Goal: Use online tool/utility

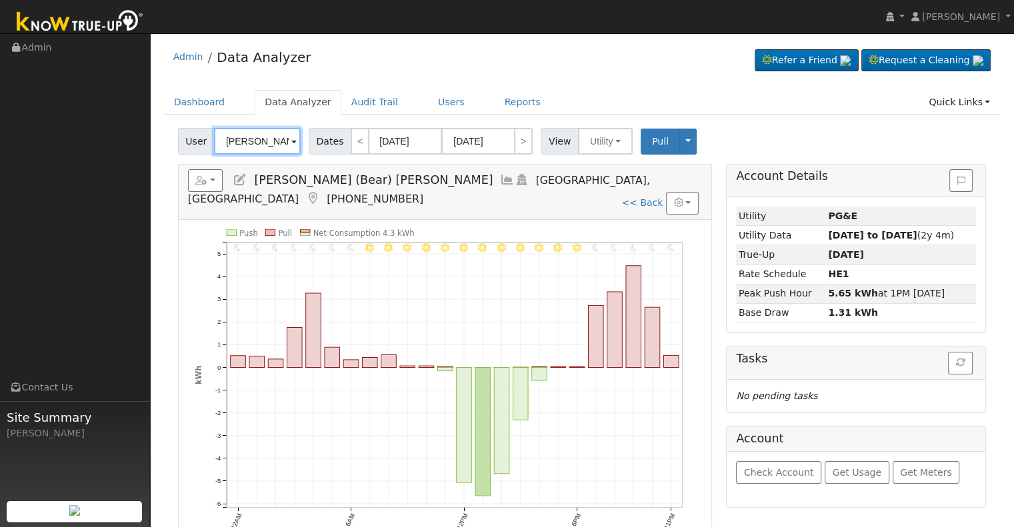
click at [263, 141] on input "[PERSON_NAME] (Bear) [PERSON_NAME]" at bounding box center [257, 141] width 87 height 27
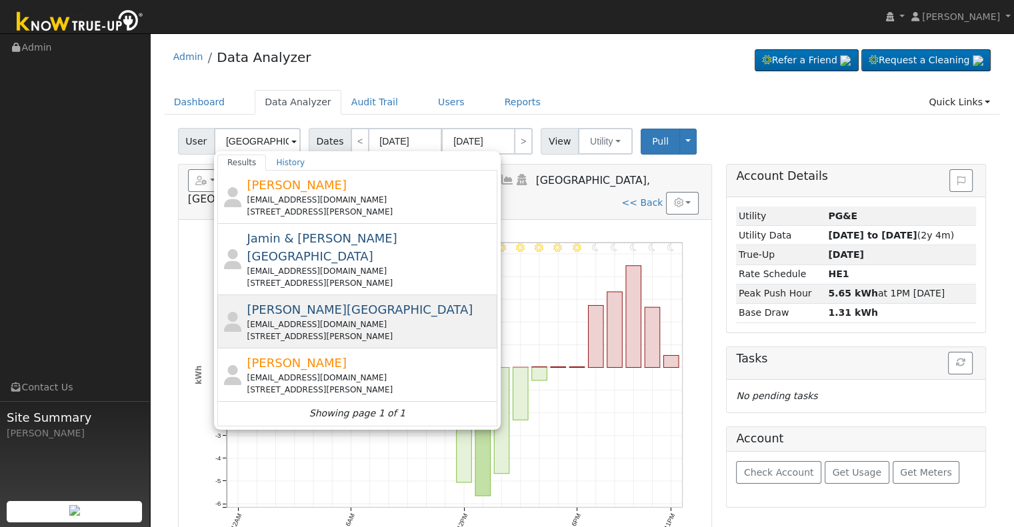
click at [325, 301] on div "Sharon Brazil oldcarsrus@sbcglobal.net 4418 West Judy Avenue, Visalia, CA 93277" at bounding box center [370, 322] width 247 height 42
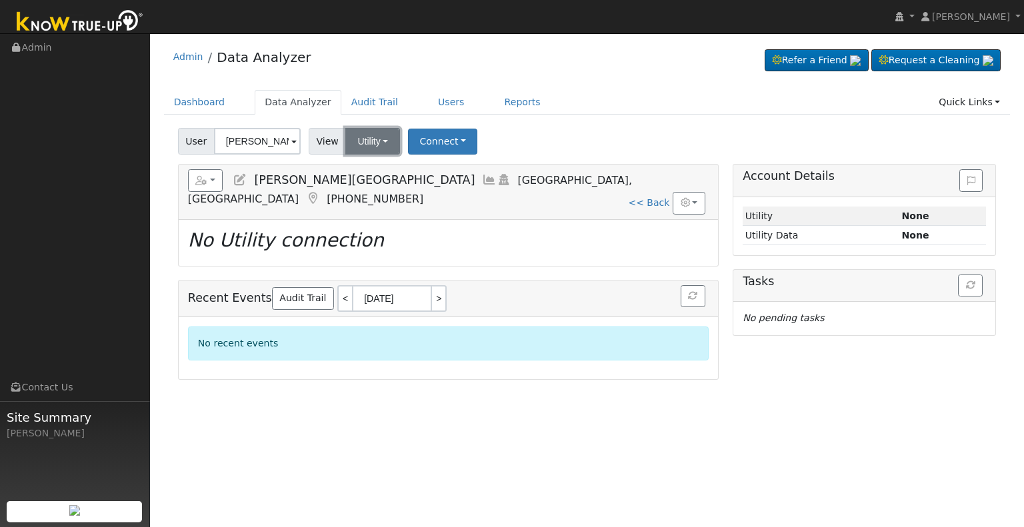
click at [375, 145] on button "Utility" at bounding box center [372, 141] width 55 height 27
click at [547, 129] on div "User Sharon Brazil Account Default Account Default Account 4418 West Judy Avenu…" at bounding box center [586, 138] width 823 height 31
click at [257, 139] on input "[PERSON_NAME][GEOGRAPHIC_DATA]" at bounding box center [257, 141] width 87 height 27
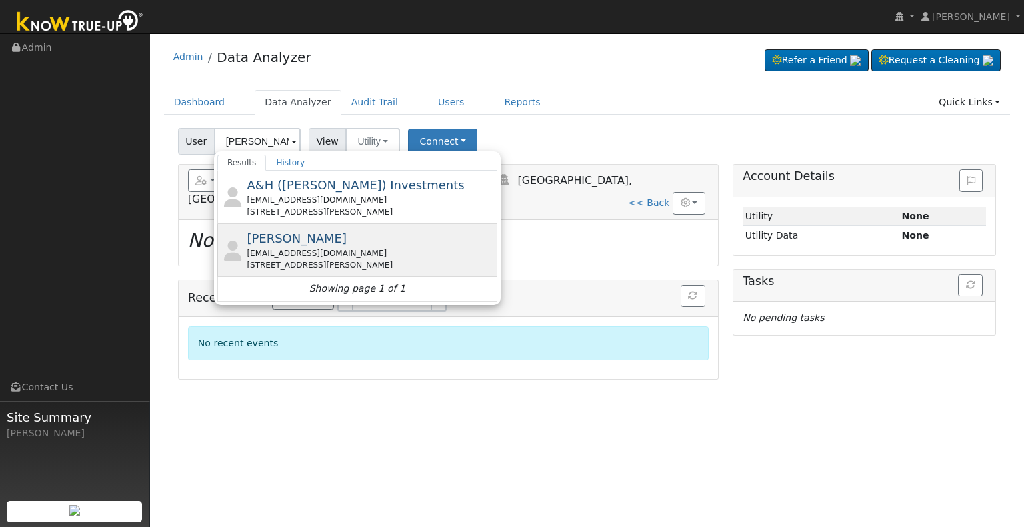
click at [315, 241] on span "[PERSON_NAME]" at bounding box center [297, 238] width 100 height 14
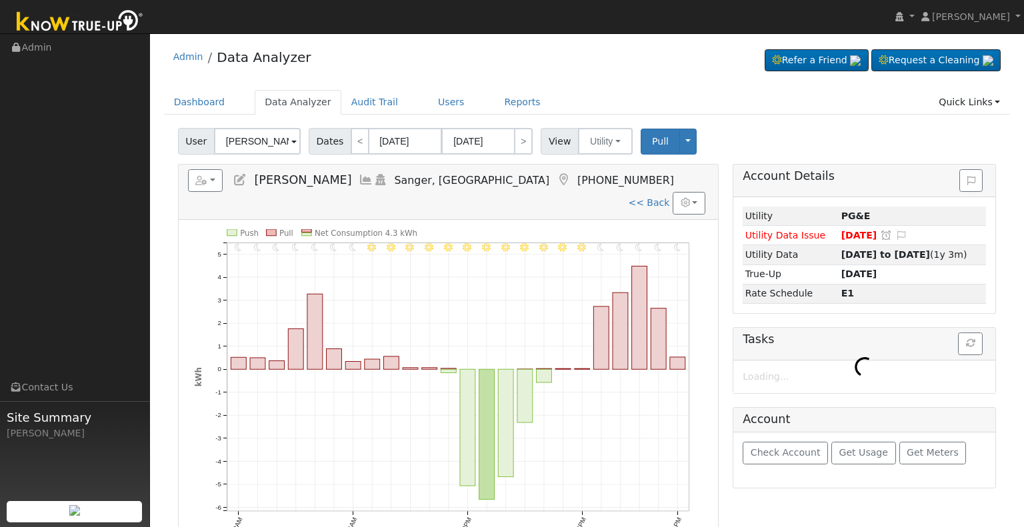
type input "[PERSON_NAME]"
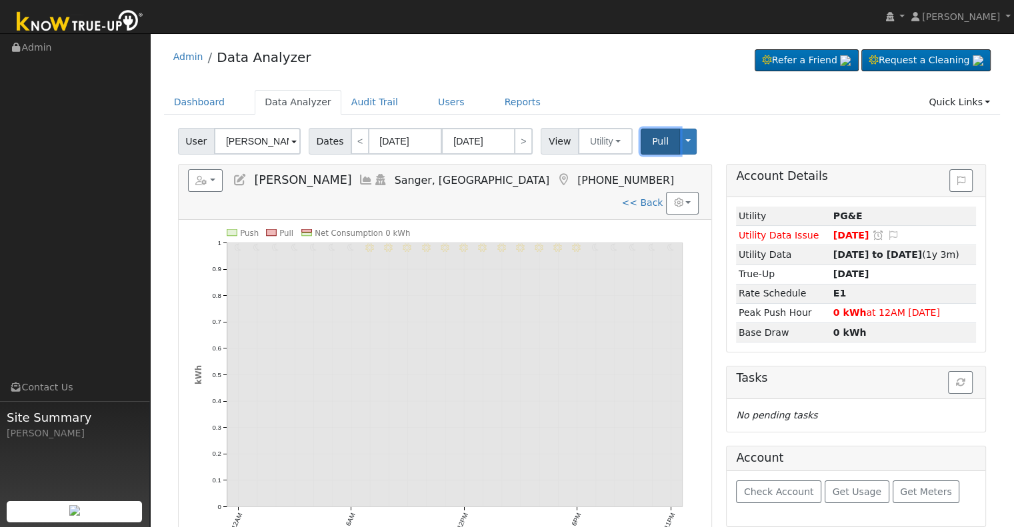
click at [652, 136] on span "Pull" at bounding box center [660, 141] width 17 height 11
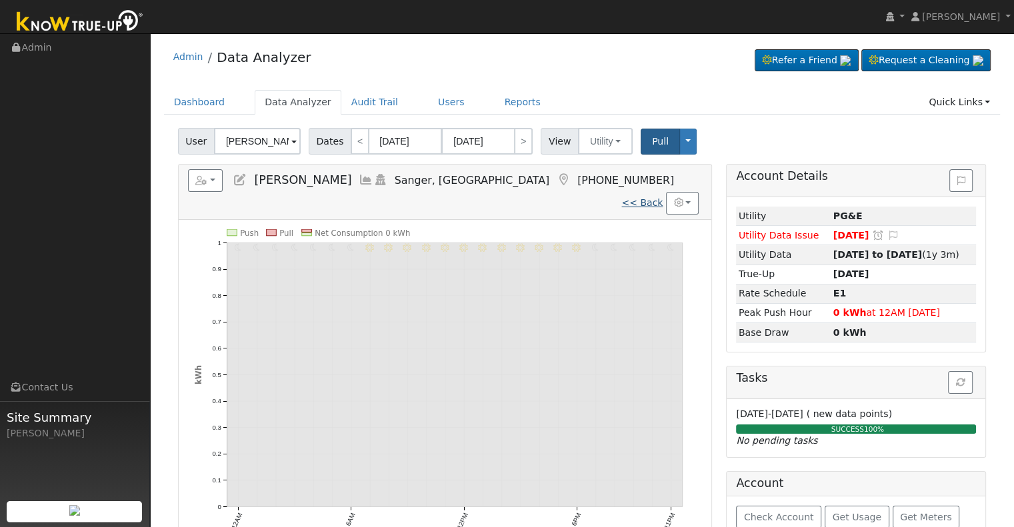
click at [644, 197] on link "<< Back" at bounding box center [641, 202] width 41 height 11
type input "09/01/2025"
type input "09/14/2025"
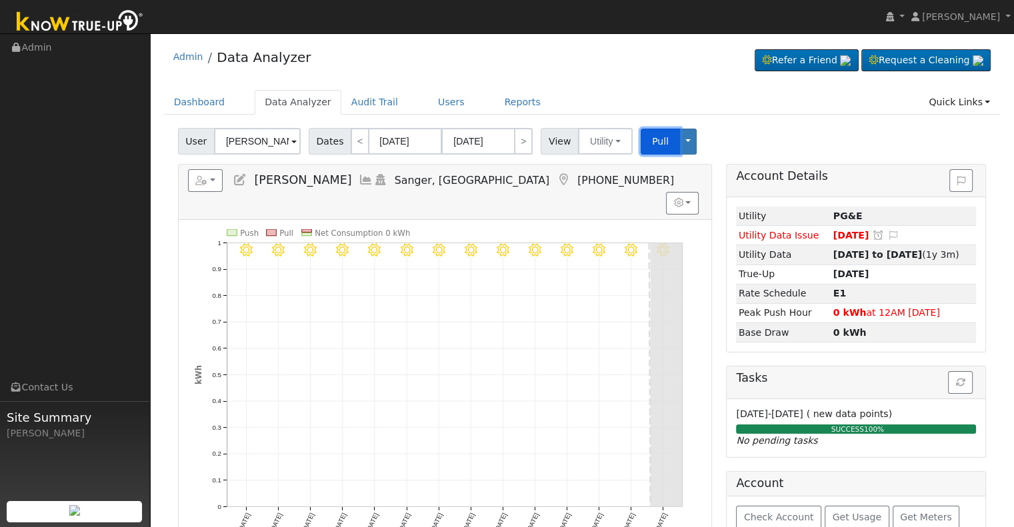
click at [652, 143] on span "Pull" at bounding box center [660, 141] width 17 height 11
click at [605, 143] on button "Utility" at bounding box center [605, 141] width 55 height 27
click at [581, 189] on link "Solar" at bounding box center [621, 190] width 93 height 19
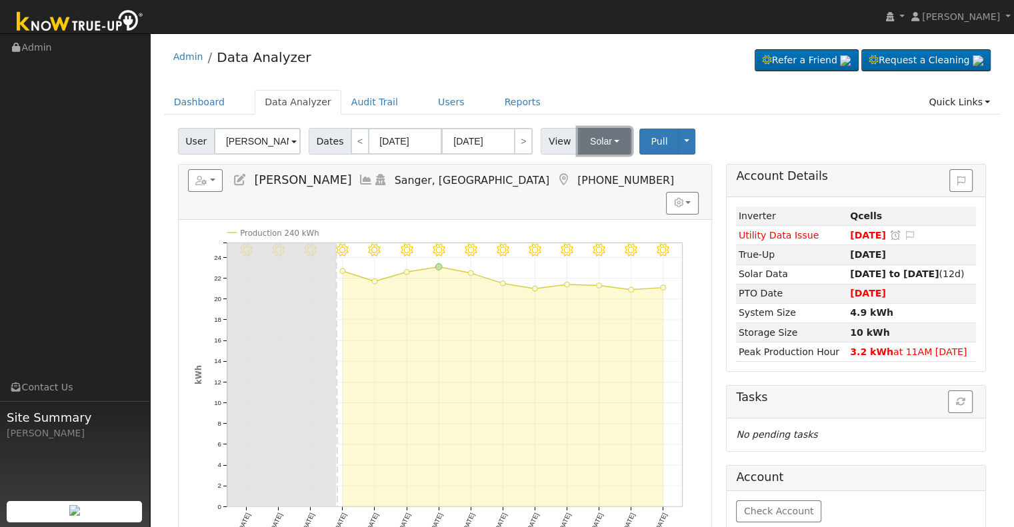
click at [589, 145] on button "Solar" at bounding box center [604, 141] width 53 height 27
click at [588, 167] on link "Utility" at bounding box center [621, 170] width 93 height 19
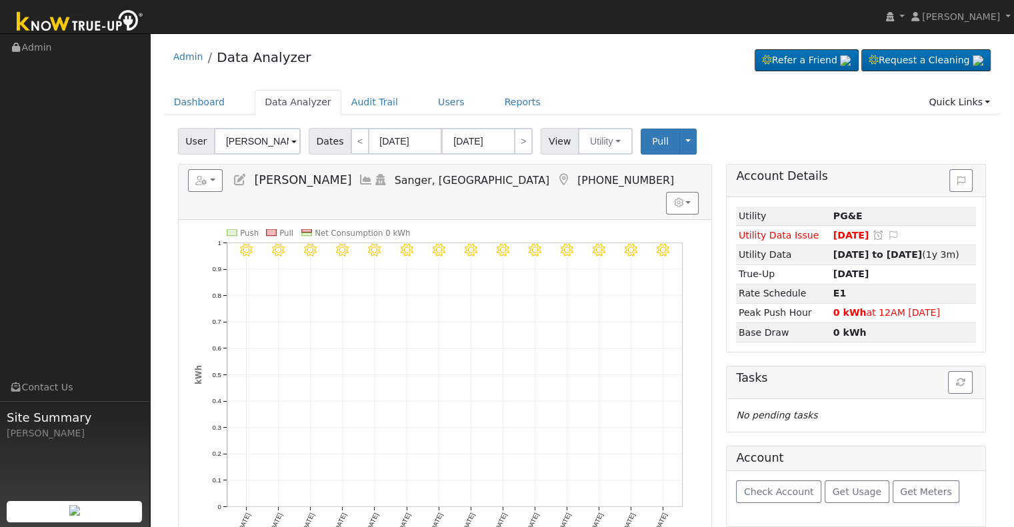
click at [359, 177] on icon at bounding box center [366, 180] width 15 height 12
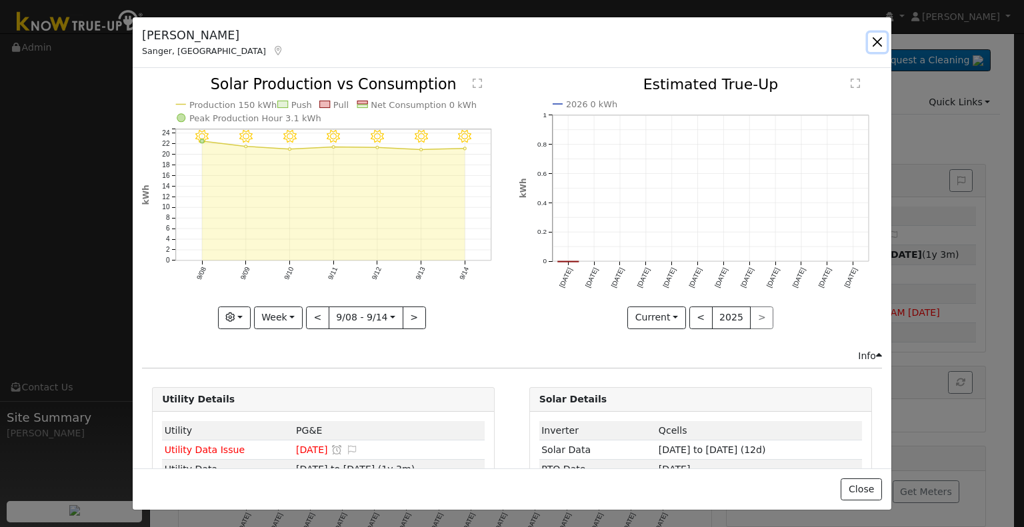
click at [881, 41] on button "button" at bounding box center [877, 42] width 19 height 19
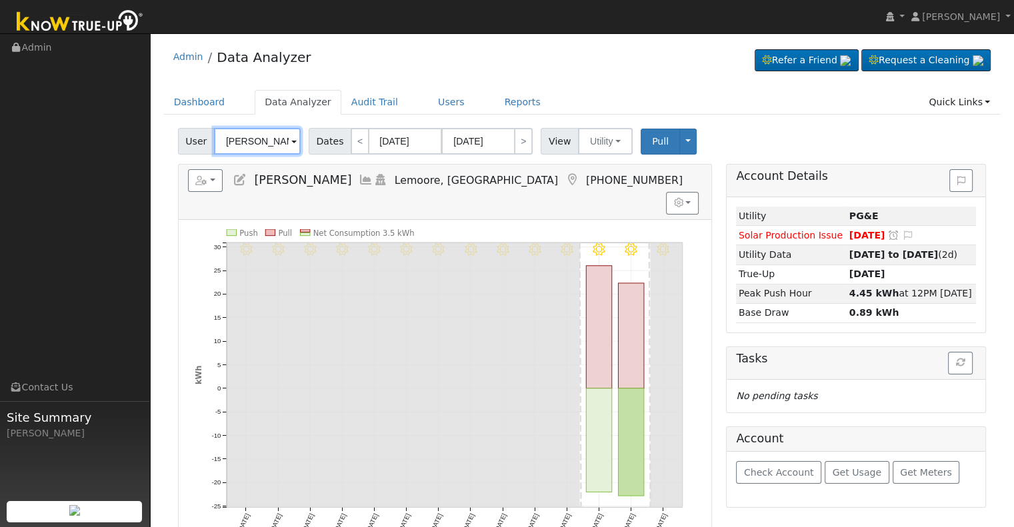
click at [243, 145] on input "[PERSON_NAME]" at bounding box center [257, 141] width 87 height 27
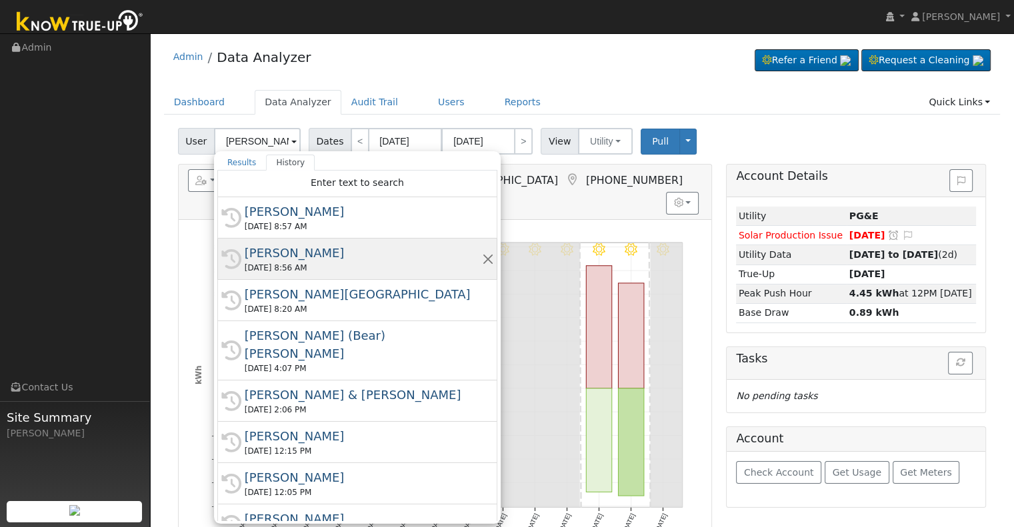
click at [306, 253] on div "[PERSON_NAME]" at bounding box center [363, 253] width 237 height 18
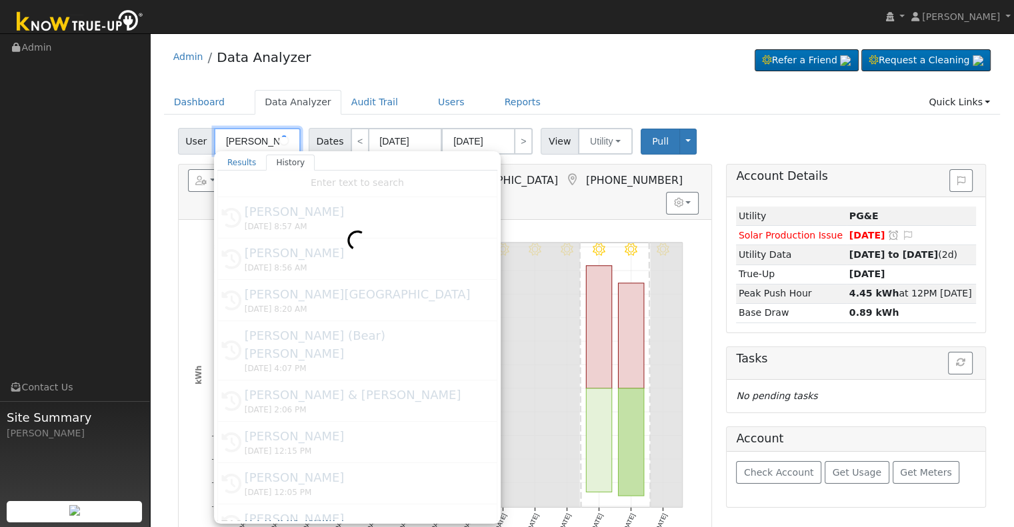
type input "[PERSON_NAME]"
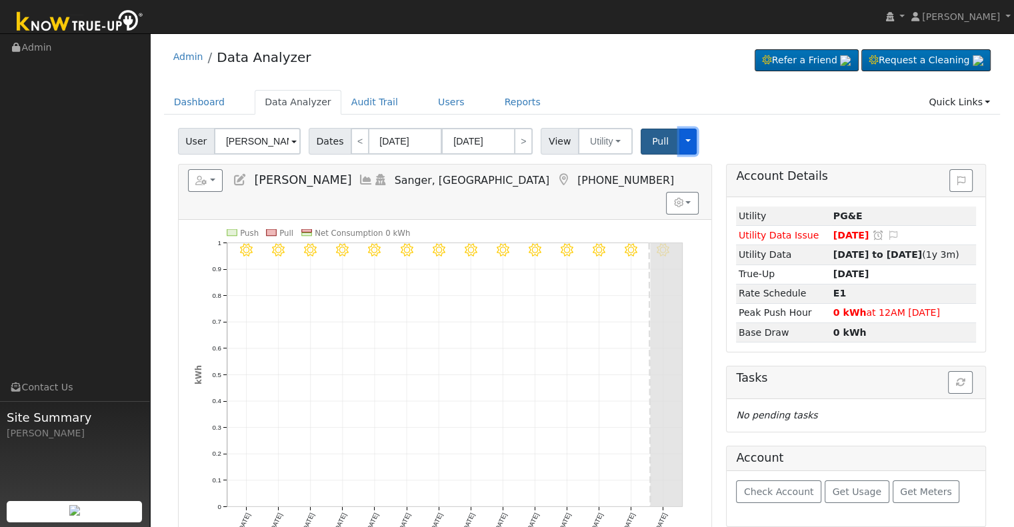
click at [679, 138] on button "Toggle Dropdown" at bounding box center [687, 142] width 17 height 26
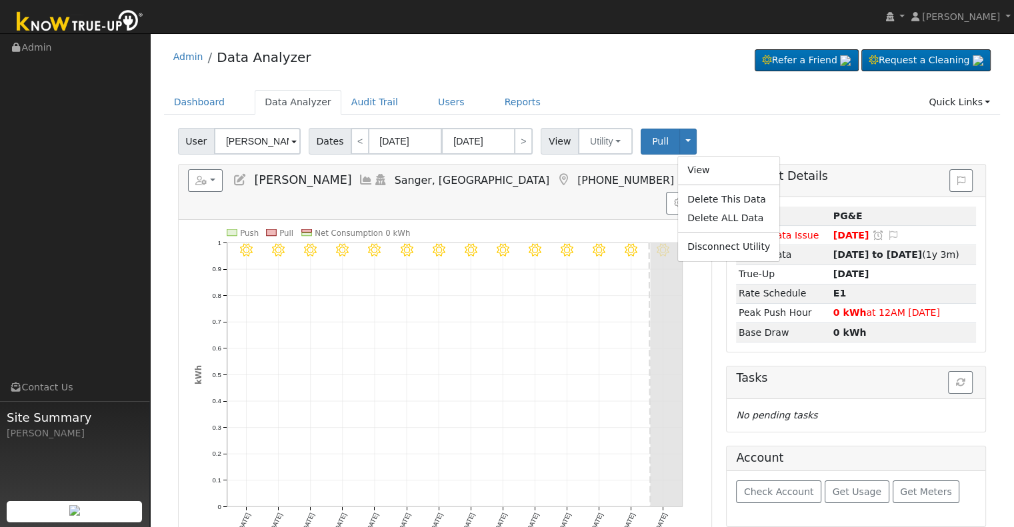
click at [682, 117] on div "Dashboard Data Analyzer Audit Trail Users Reports Quick Links Quick Add Quick C…" at bounding box center [582, 109] width 836 height 38
click at [644, 147] on button "Pull" at bounding box center [659, 142] width 39 height 26
